Goal: Information Seeking & Learning: Learn about a topic

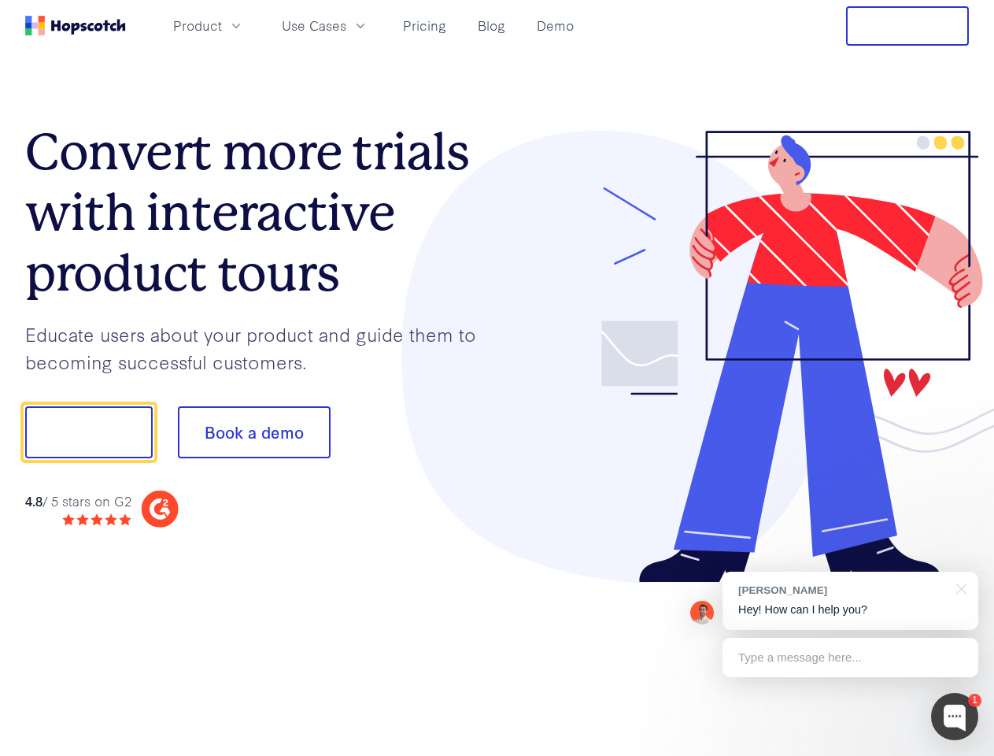
click at [498, 378] on div at bounding box center [734, 357] width 472 height 453
click at [222, 25] on span "Product" at bounding box center [197, 26] width 49 height 20
click at [346, 25] on span "Use Cases" at bounding box center [314, 26] width 65 height 20
click at [908, 26] on button "Free Trial" at bounding box center [907, 25] width 123 height 39
click at [88, 432] on button "Show me!" at bounding box center [89, 432] width 128 height 52
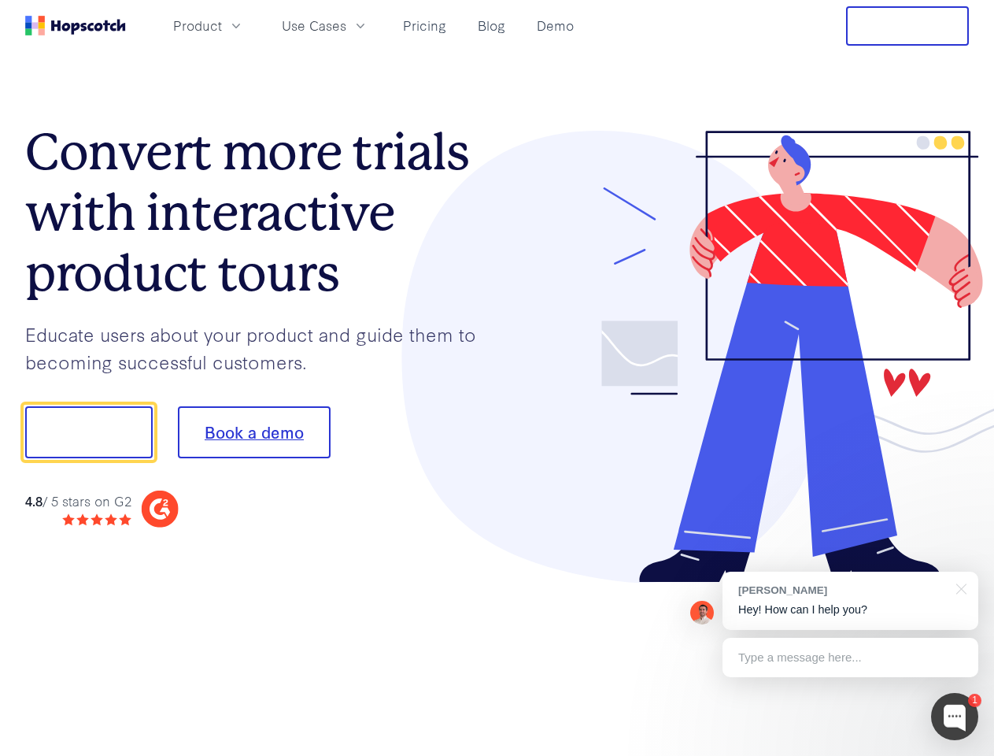
click at [254, 432] on button "Book a demo" at bounding box center [254, 432] width 153 height 52
click at [955, 716] on div at bounding box center [954, 716] width 47 height 47
click at [850, 601] on div "[PERSON_NAME] Hey! How can I help you?" at bounding box center [851, 601] width 256 height 58
click at [959, 587] on div at bounding box center [830, 430] width 295 height 525
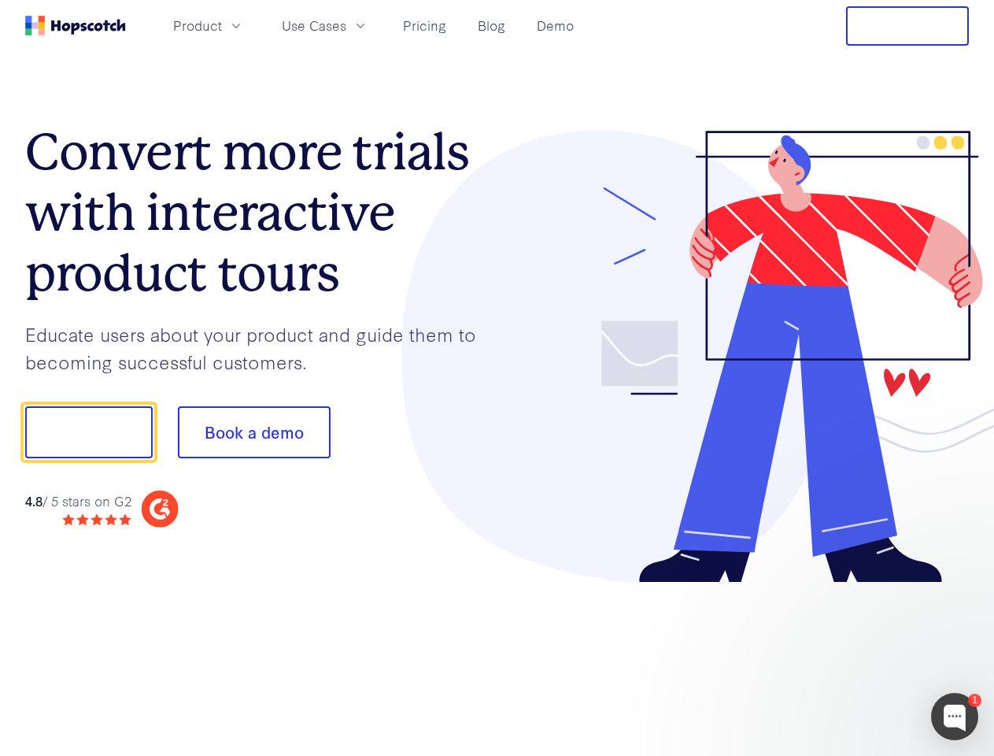
click at [850, 657] on div at bounding box center [830, 536] width 295 height 314
